Goal: Task Accomplishment & Management: Use online tool/utility

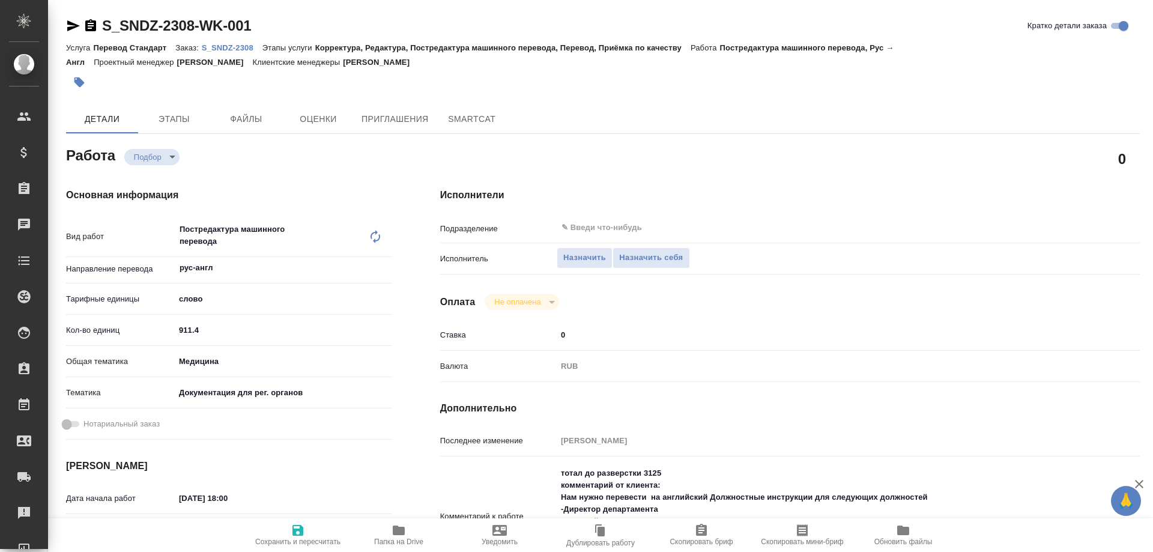
type textarea "x"
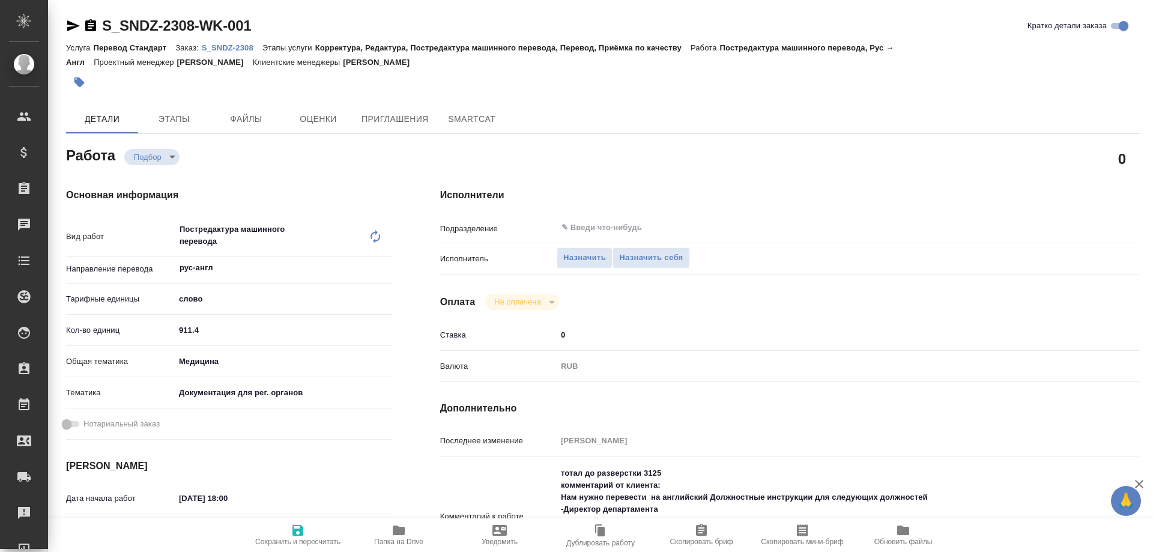
type textarea "x"
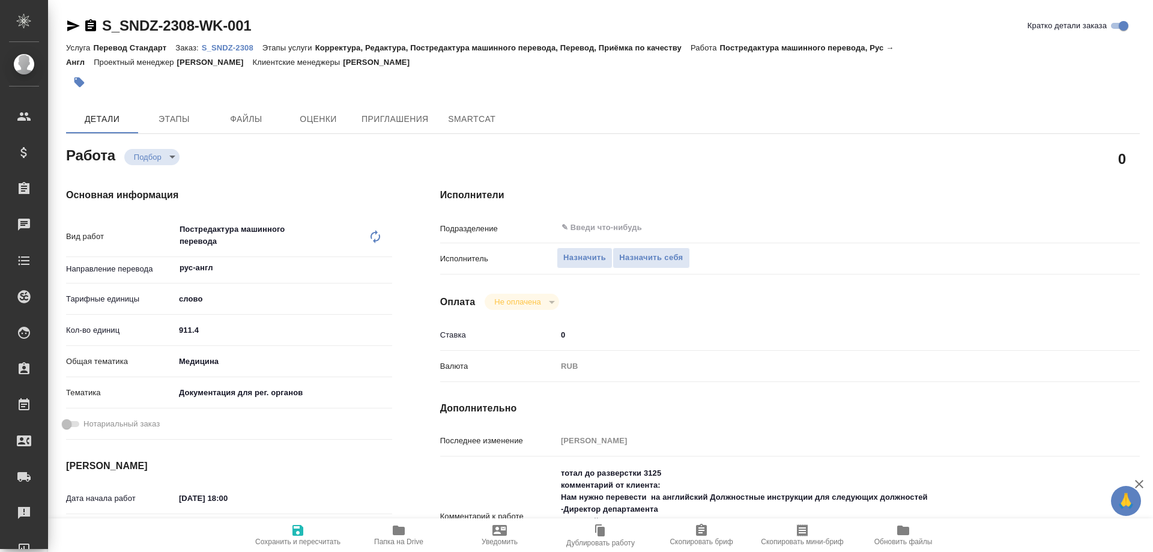
type textarea "x"
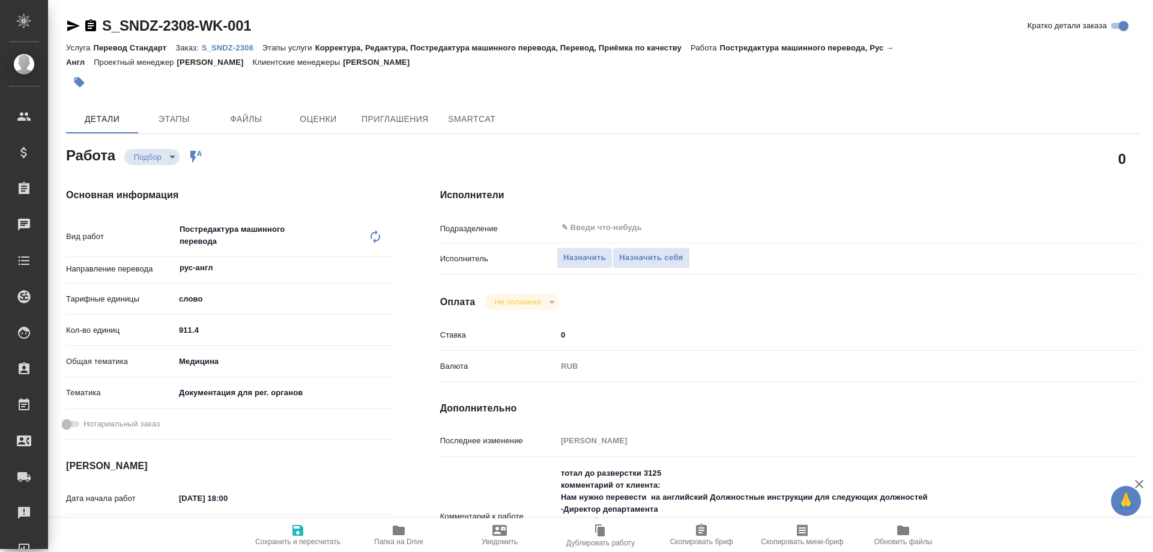
type textarea "x"
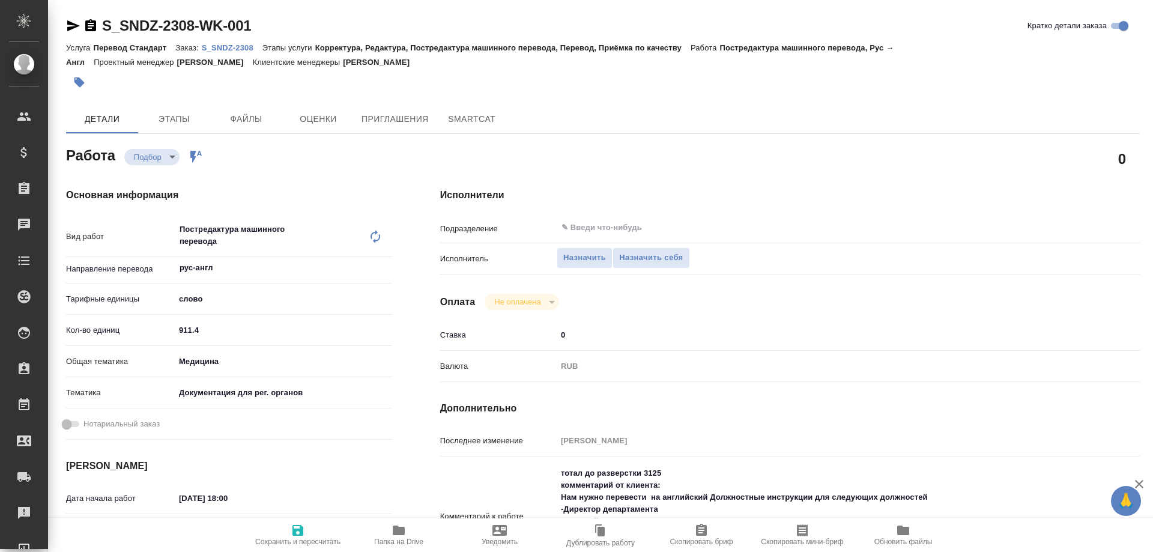
type textarea "x"
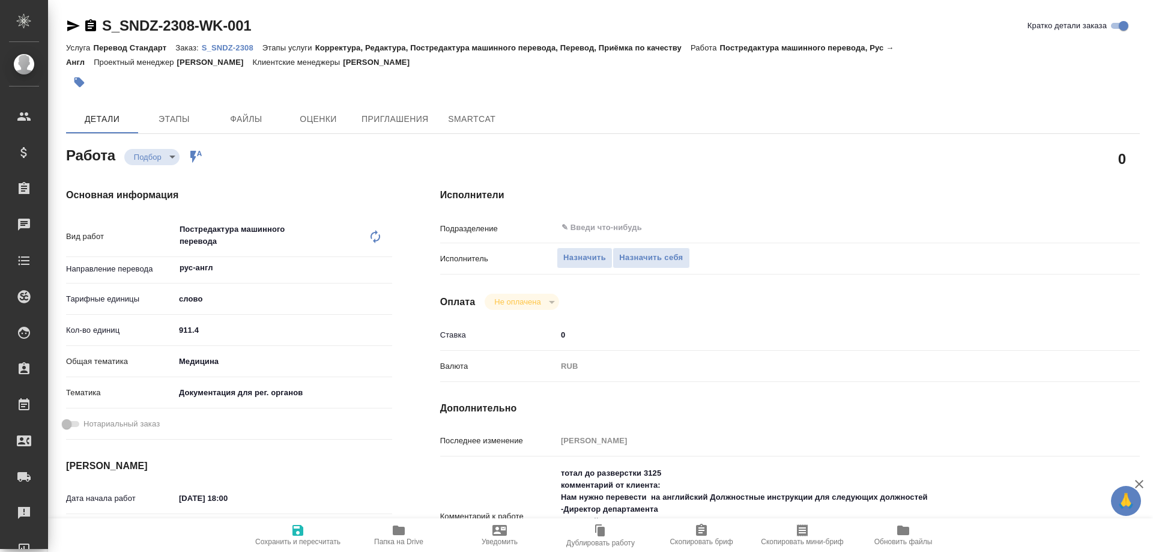
type textarea "x"
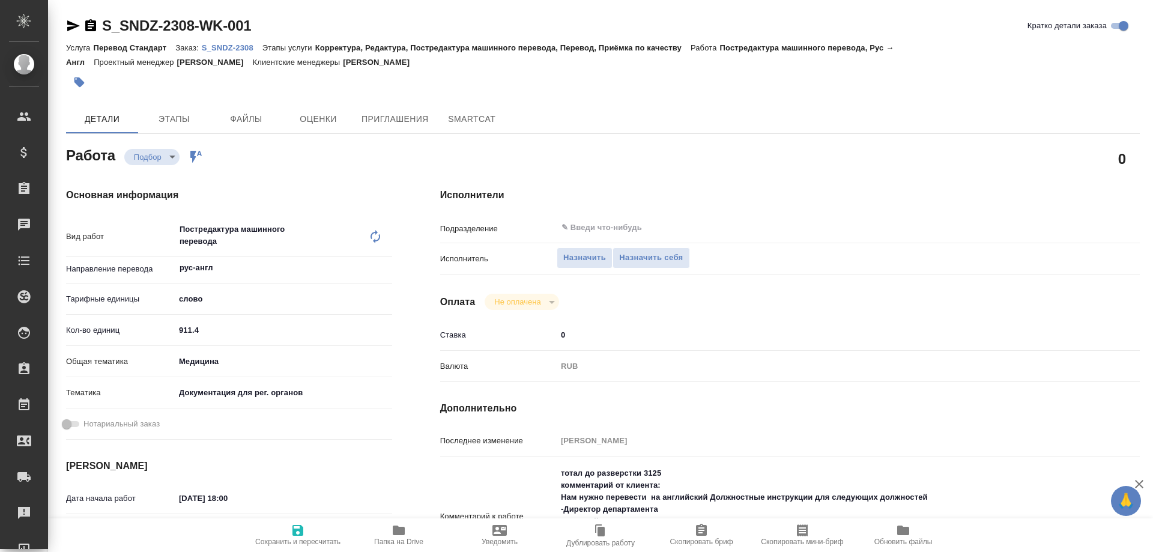
type textarea "x"
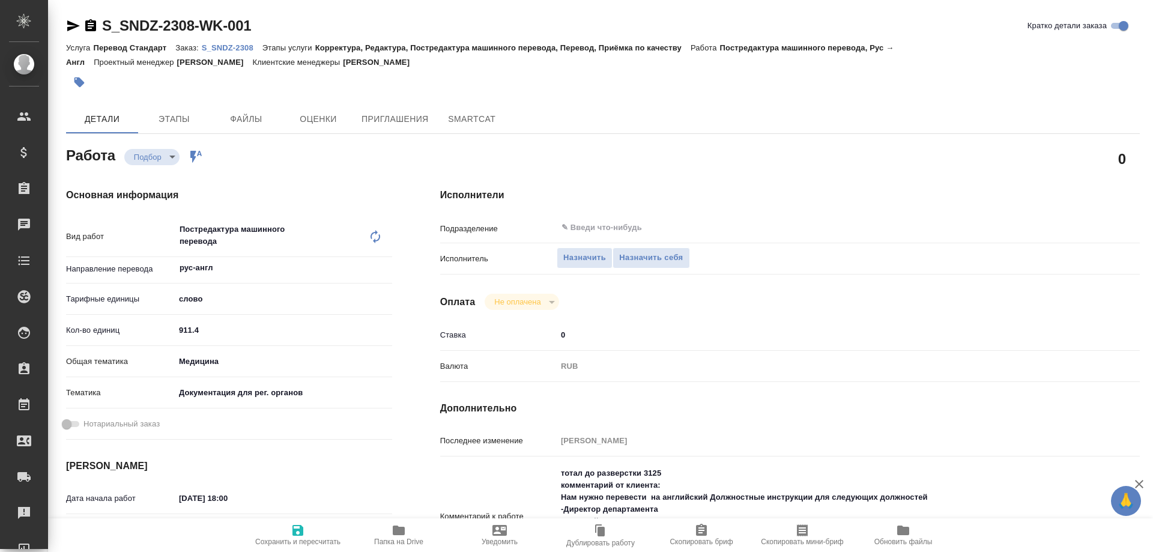
type textarea "x"
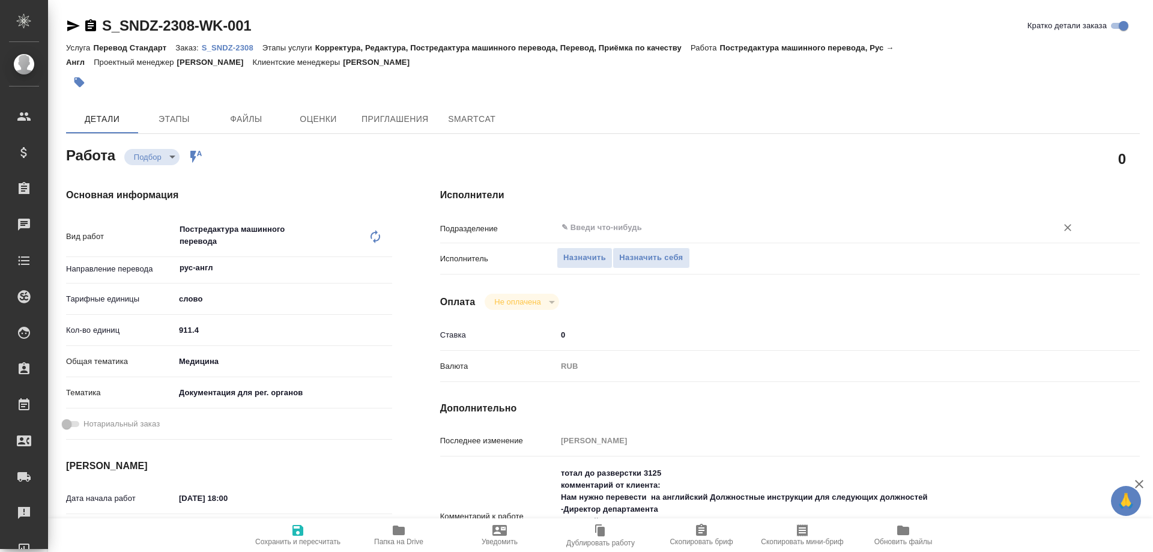
type textarea "x"
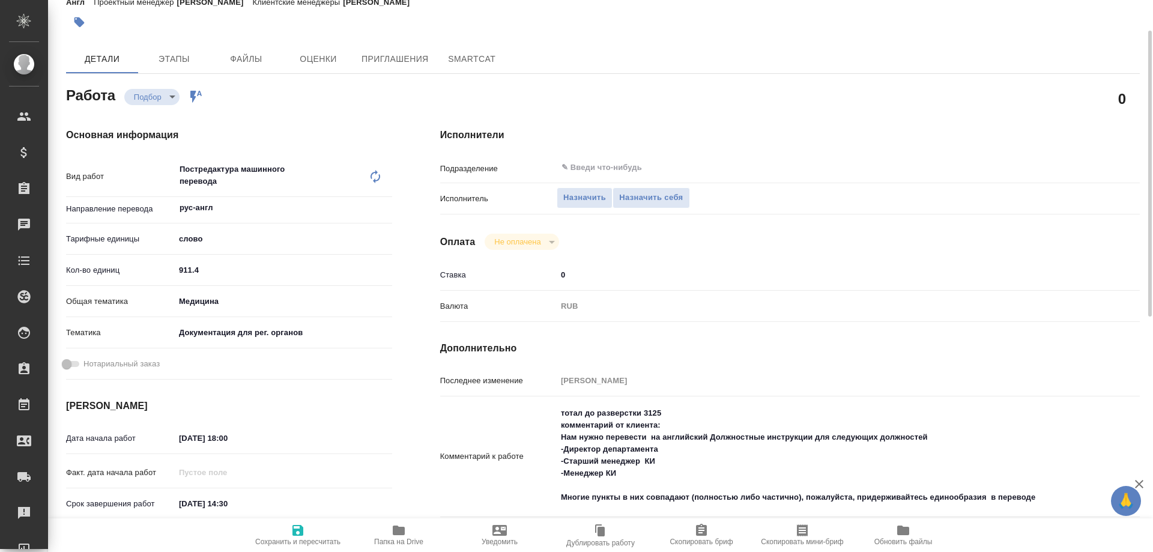
scroll to position [120, 0]
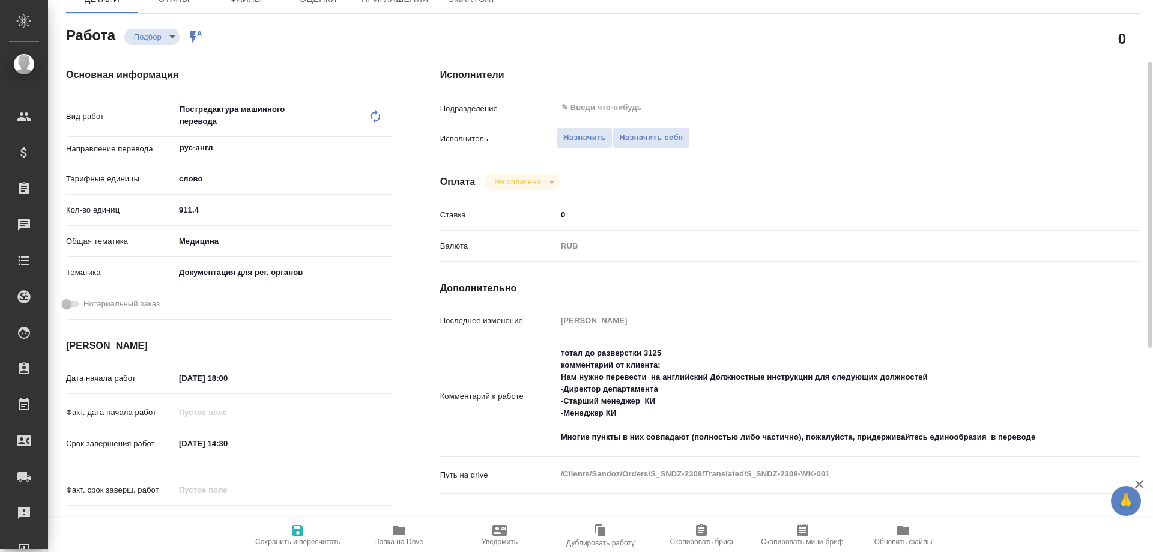
click at [395, 530] on icon "button" at bounding box center [399, 531] width 12 height 10
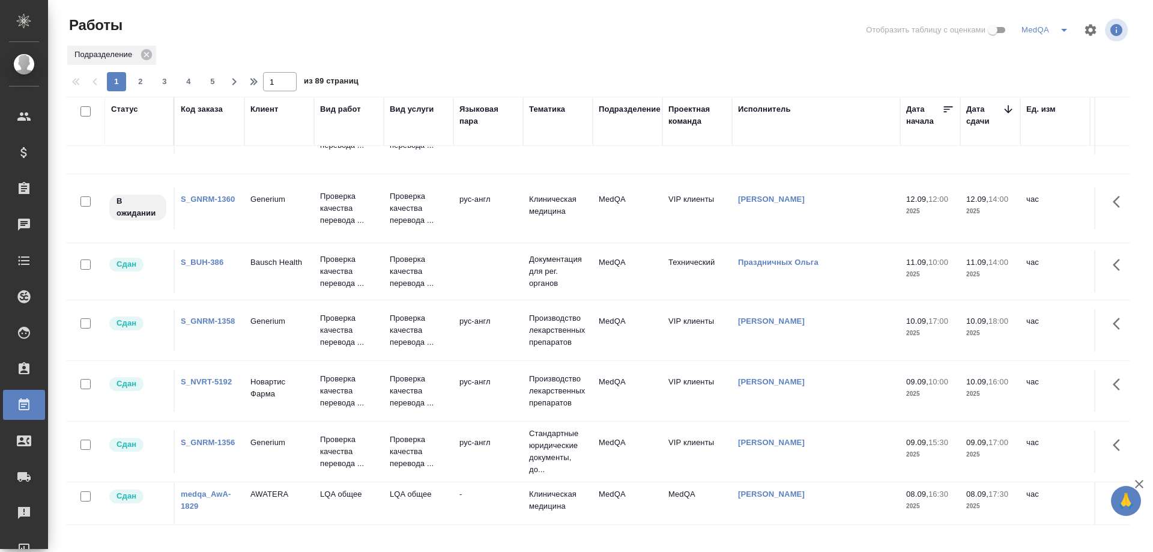
scroll to position [60, 0]
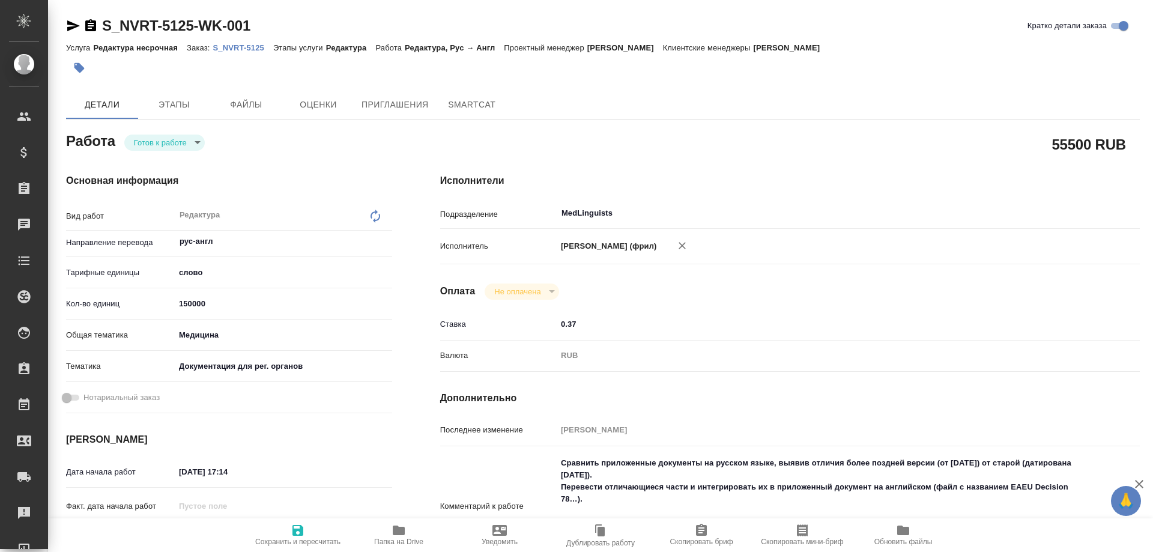
type textarea "x"
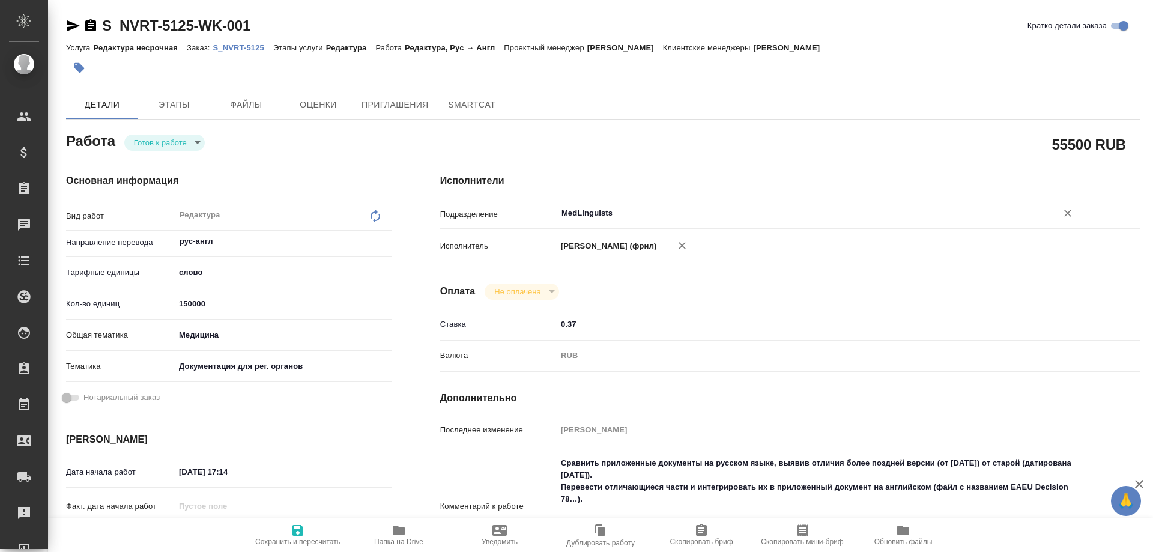
type textarea "x"
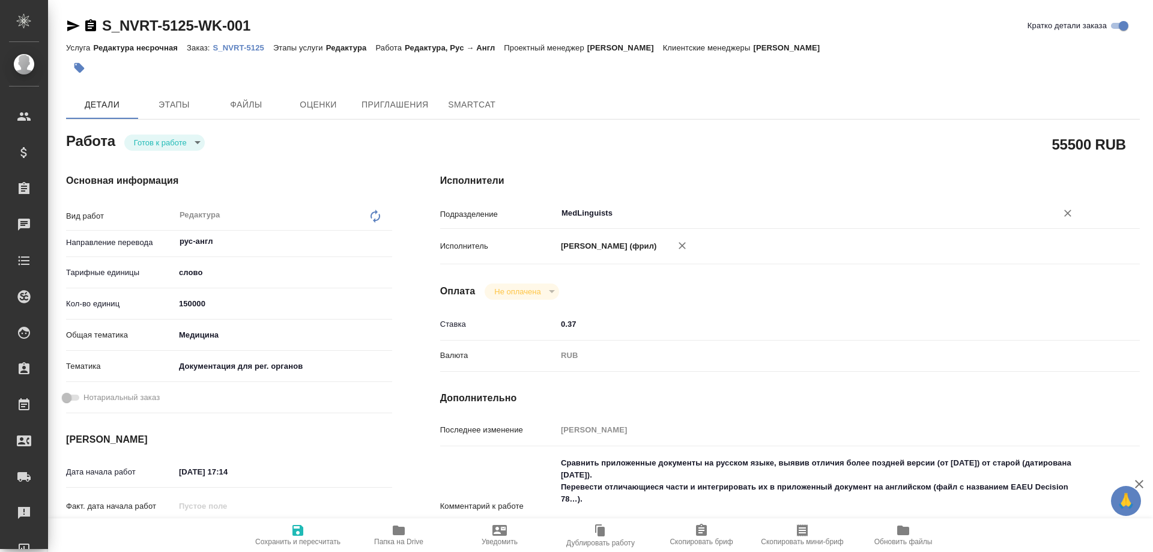
type textarea "x"
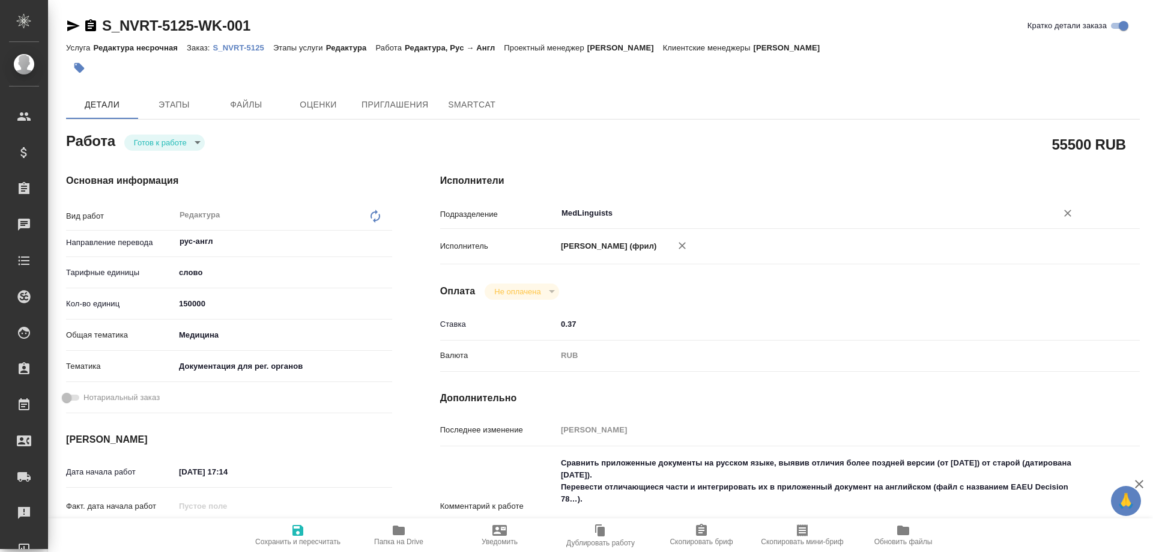
type textarea "x"
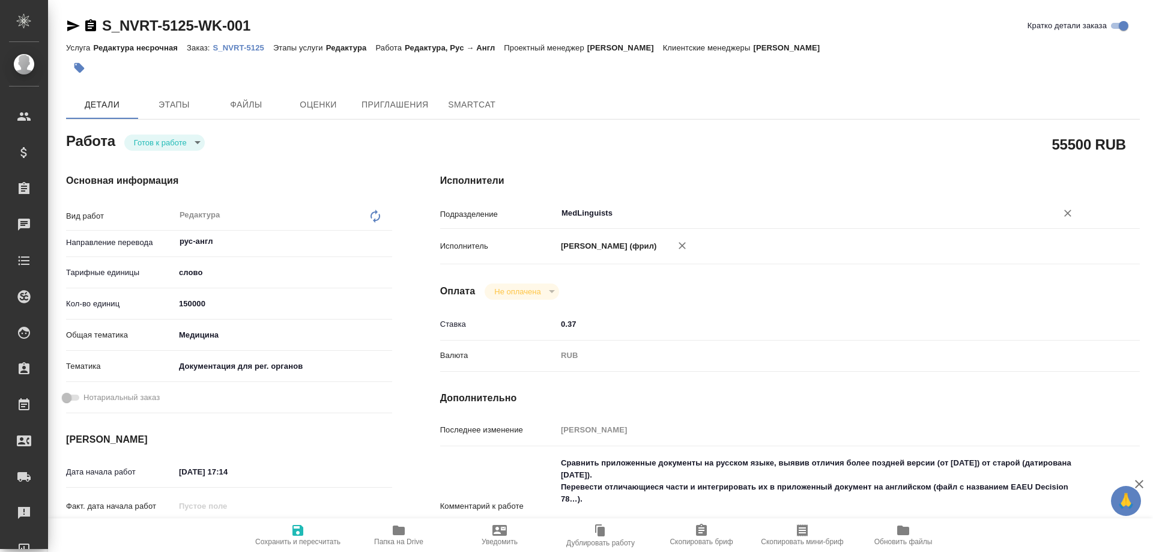
type textarea "x"
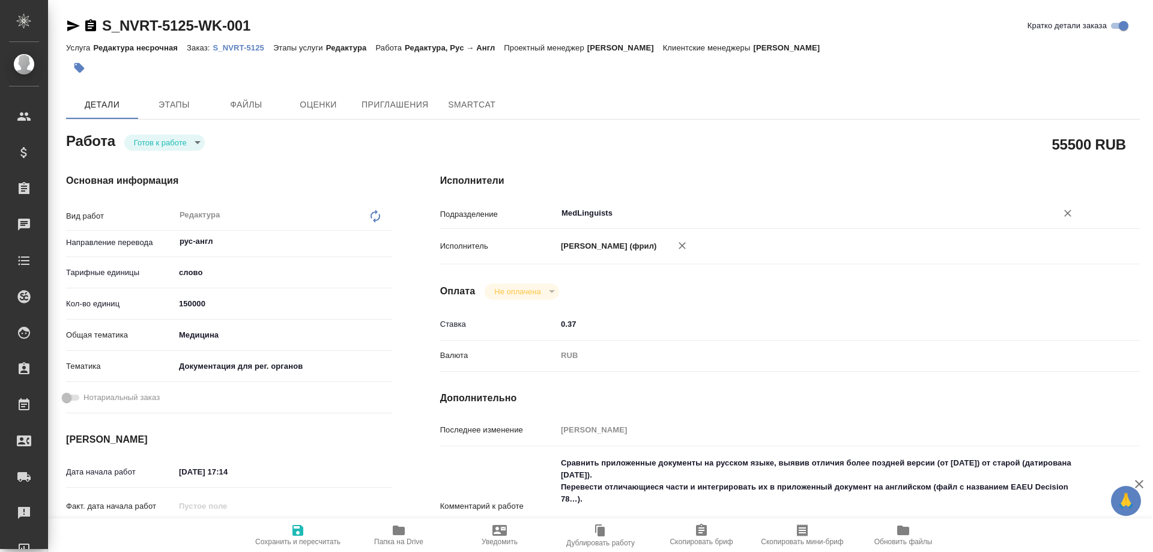
type textarea "x"
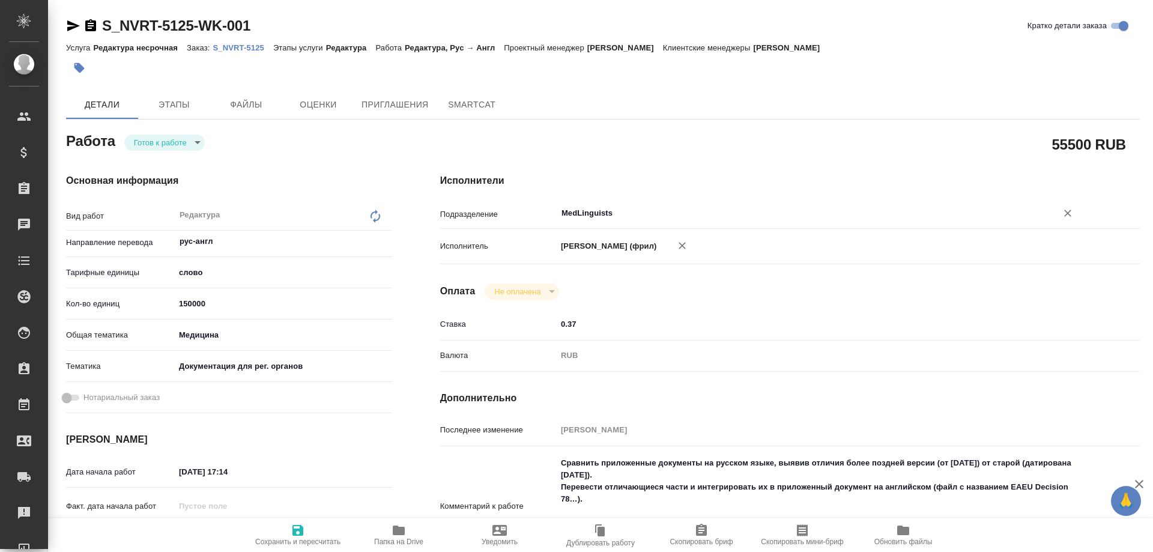
type textarea "x"
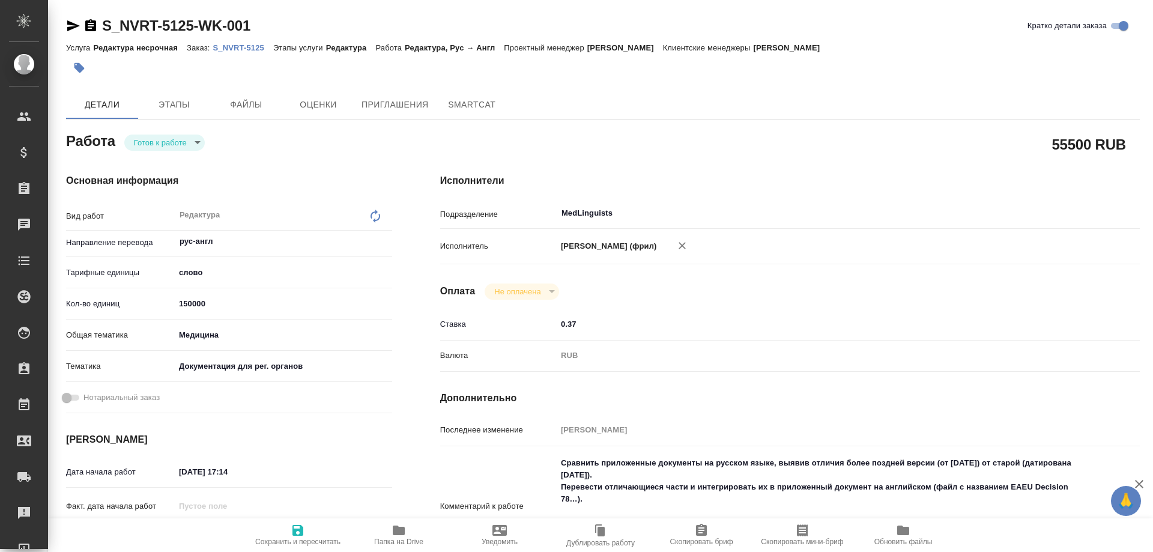
type textarea "x"
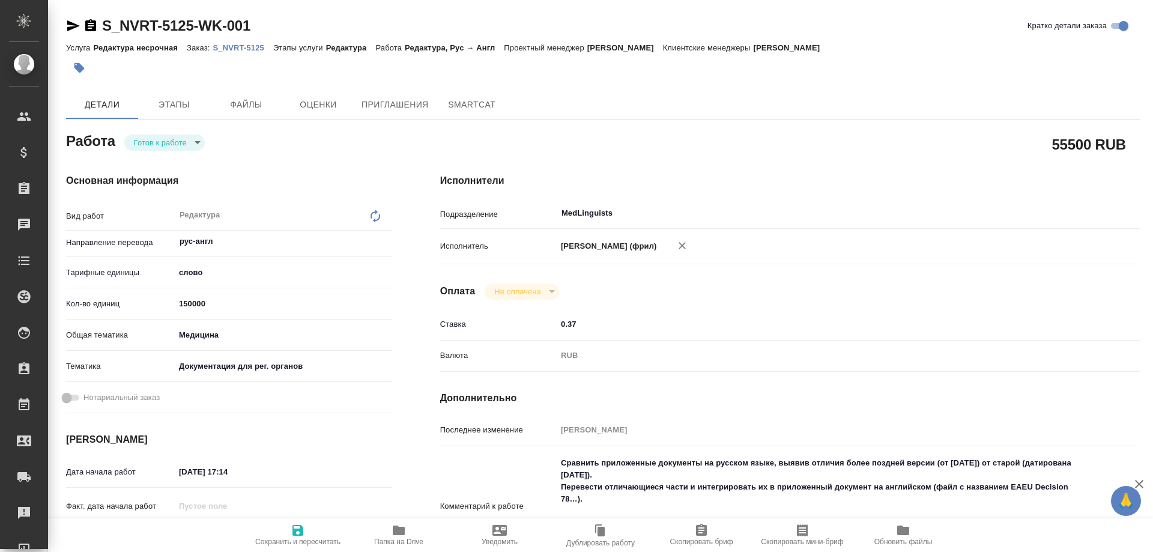
scroll to position [300, 0]
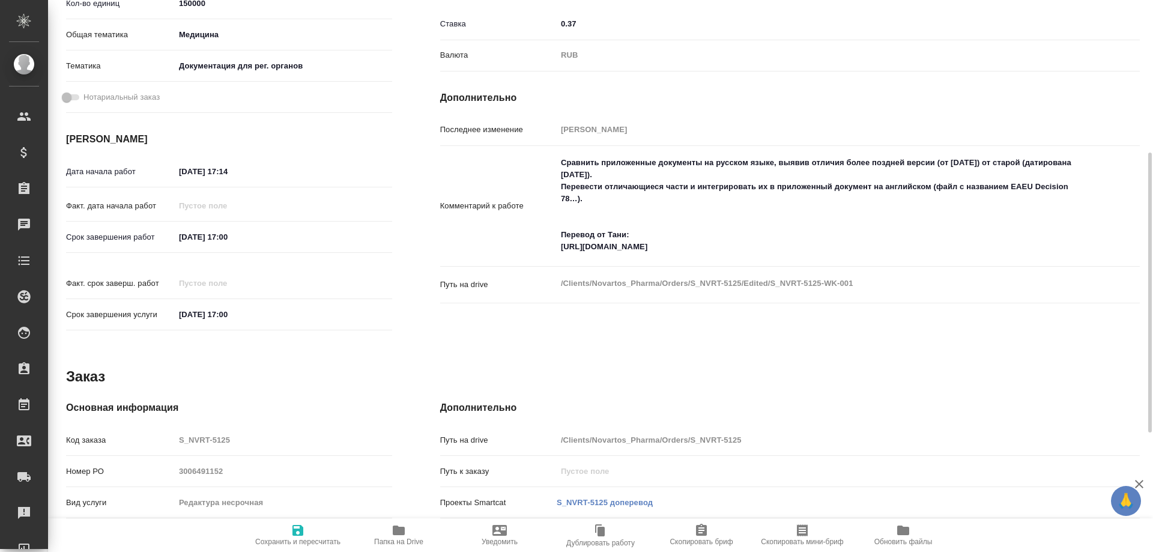
type textarea "x"
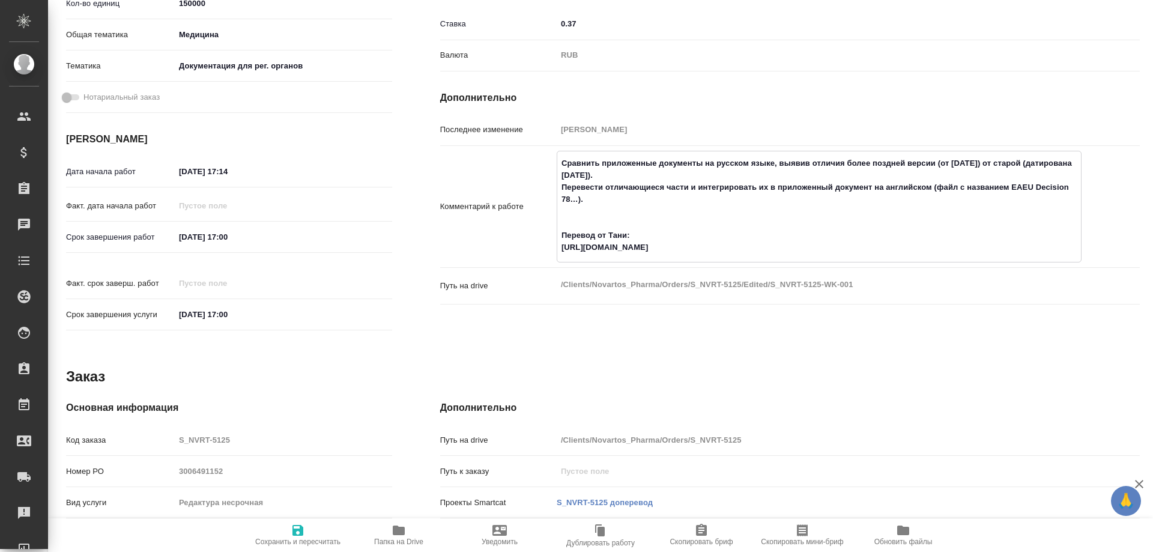
drag, startPoint x: 562, startPoint y: 246, endPoint x: 1065, endPoint y: 251, distance: 503.9
click at [1065, 251] on body "🙏 .cls-1 fill:#fff; AWATERA [PERSON_NAME] Спецификации Заказы 0 Чаты Todo Проек…" at bounding box center [576, 276] width 1153 height 552
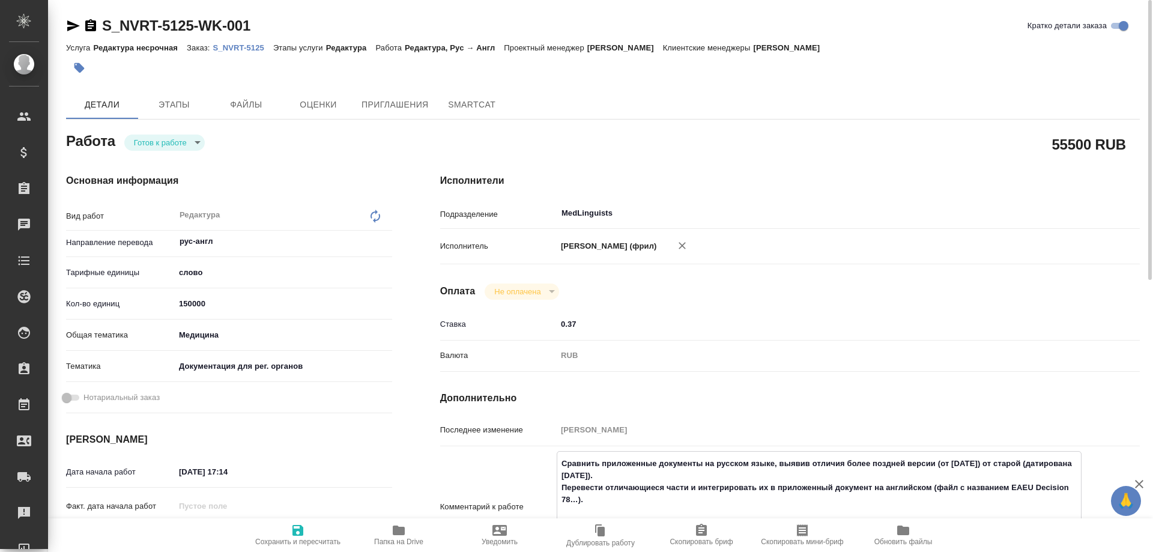
type textarea "x"
click at [402, 524] on icon "button" at bounding box center [399, 530] width 14 height 14
